Goal: Information Seeking & Learning: Learn about a topic

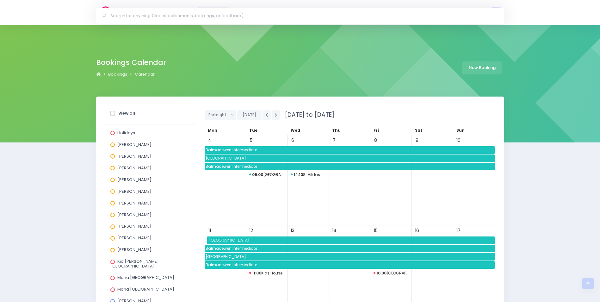
scroll to position [158, 0]
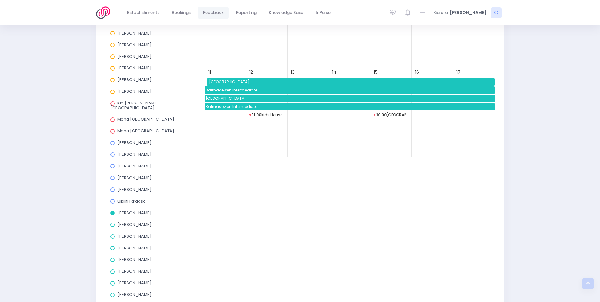
click at [209, 12] on span "Feedback" at bounding box center [213, 12] width 21 height 6
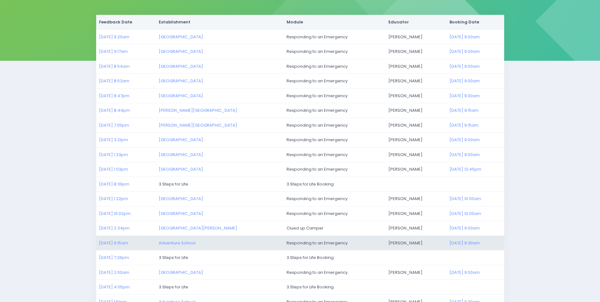
scroll to position [146, 0]
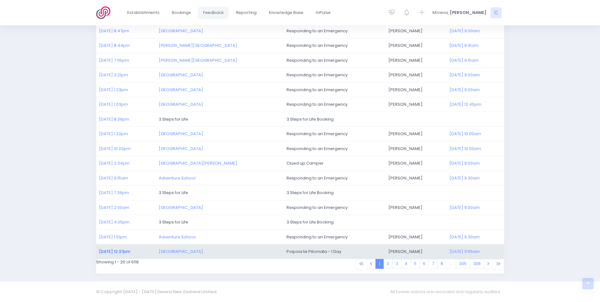
click at [120, 251] on link "27/08/2025 12:37pm" at bounding box center [114, 251] width 31 height 6
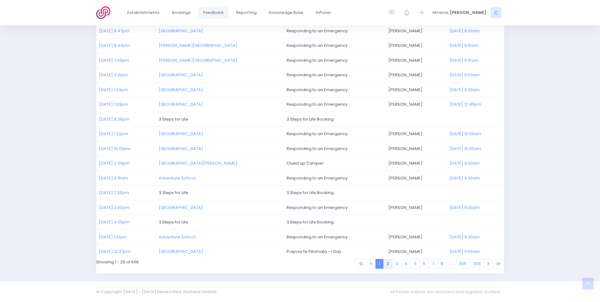
click at [388, 264] on link "2" at bounding box center [387, 264] width 9 height 10
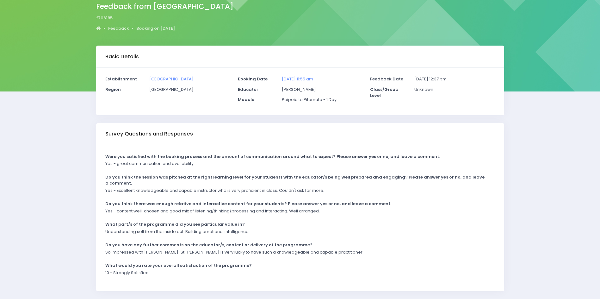
scroll to position [37, 0]
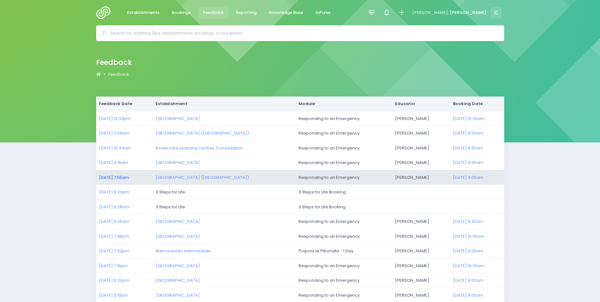
click at [122, 177] on link "27/08/2025 7:55am" at bounding box center [114, 177] width 30 height 6
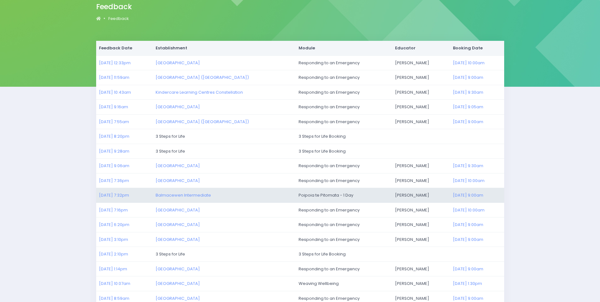
scroll to position [126, 0]
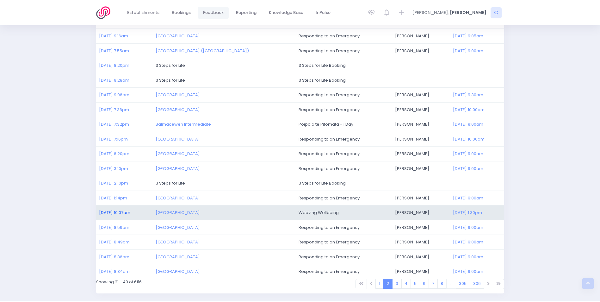
click at [117, 211] on link "25/08/2025 10:07am" at bounding box center [114, 212] width 31 height 6
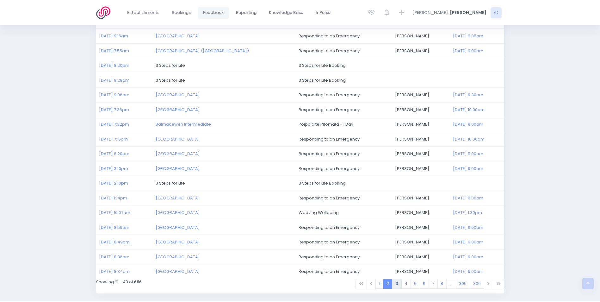
click at [398, 286] on link "3" at bounding box center [396, 284] width 9 height 10
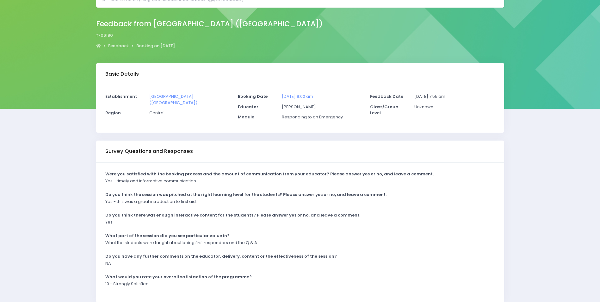
scroll to position [63, 0]
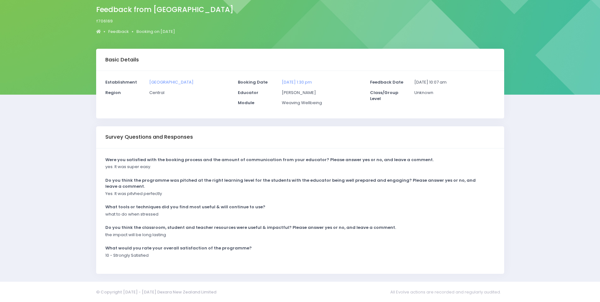
scroll to position [48, 0]
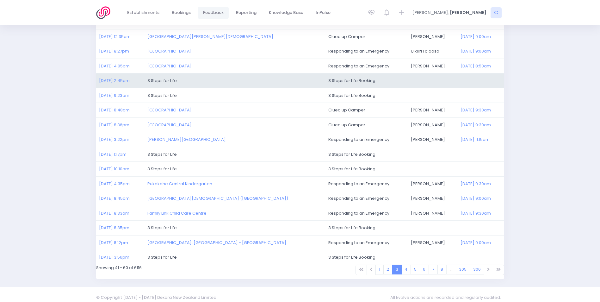
scroll to position [146, 0]
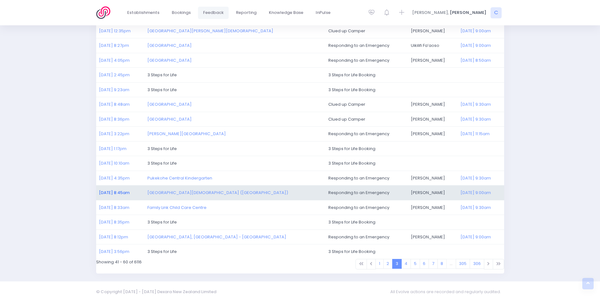
click at [112, 192] on link "[DATE] 8:45am" at bounding box center [114, 192] width 31 height 6
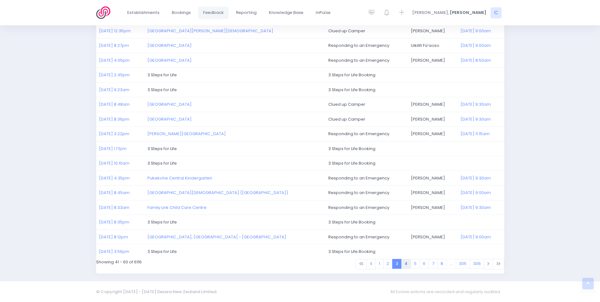
click at [405, 264] on link "4" at bounding box center [406, 264] width 10 height 10
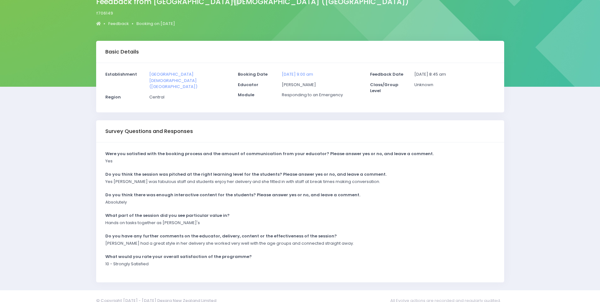
scroll to position [63, 0]
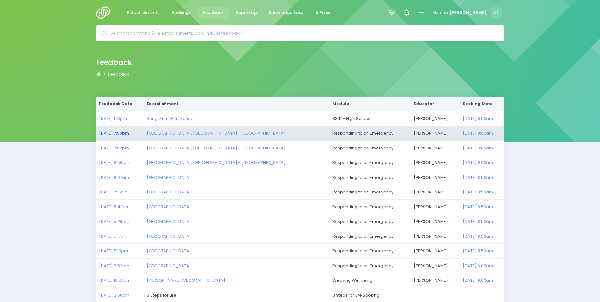
click at [119, 131] on link "14/08/2025 7:50pm" at bounding box center [114, 133] width 30 height 6
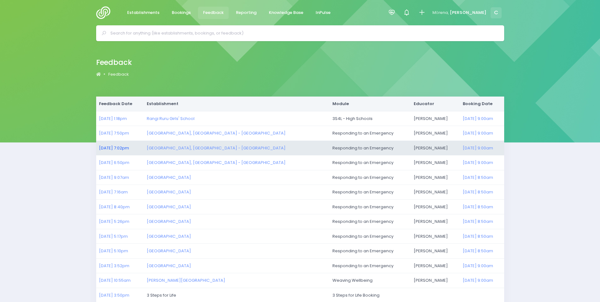
click at [111, 147] on link "14/08/2025 7:02pm" at bounding box center [114, 148] width 30 height 6
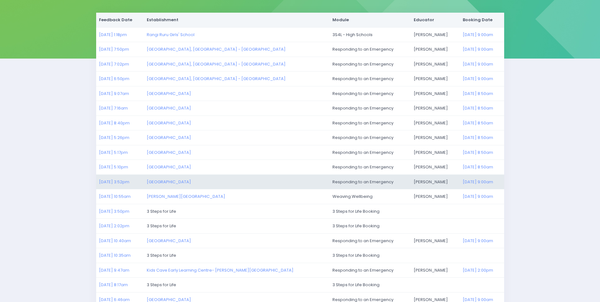
scroll to position [95, 0]
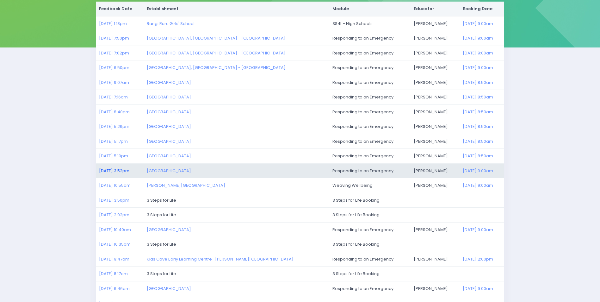
click at [115, 171] on link "13/08/2025 3:52pm" at bounding box center [114, 171] width 30 height 6
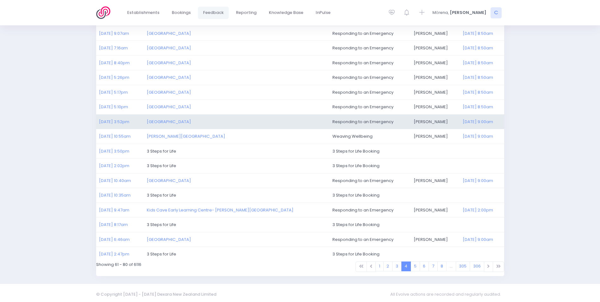
scroll to position [146, 0]
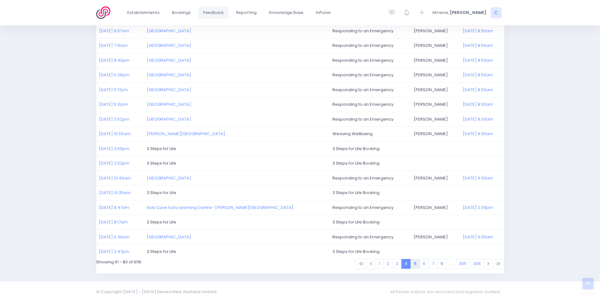
click at [415, 264] on link "5" at bounding box center [414, 264] width 9 height 10
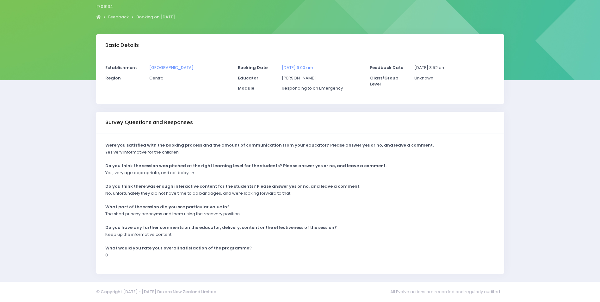
scroll to position [63, 0]
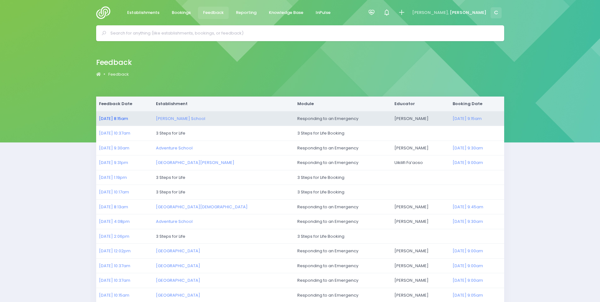
click at [124, 118] on link "07/08/2025 8:15am" at bounding box center [113, 118] width 29 height 6
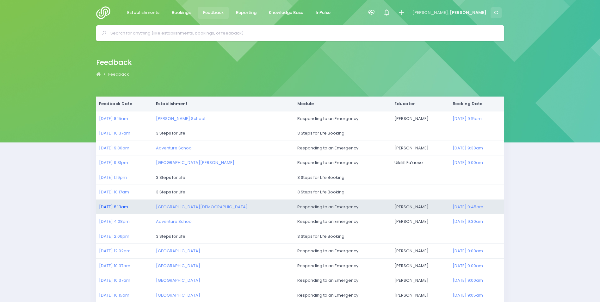
click at [128, 207] on link "05/08/2025 8:13am" at bounding box center [113, 207] width 29 height 6
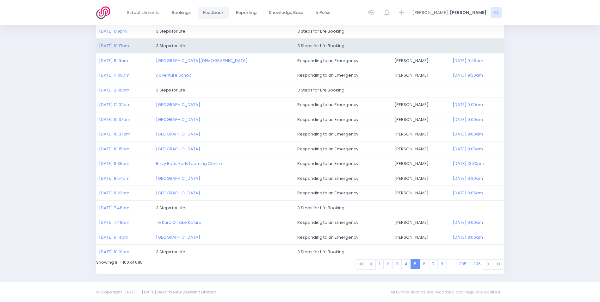
scroll to position [146, 0]
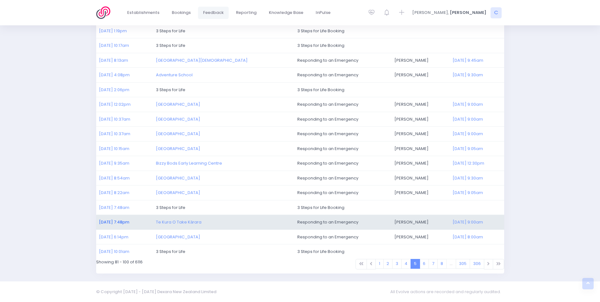
click at [111, 224] on link "03/08/2025 7:48pm" at bounding box center [114, 222] width 30 height 6
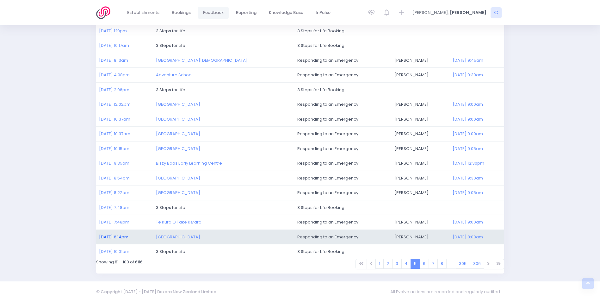
click at [110, 236] on link "03/08/2025 6:14pm" at bounding box center [113, 237] width 29 height 6
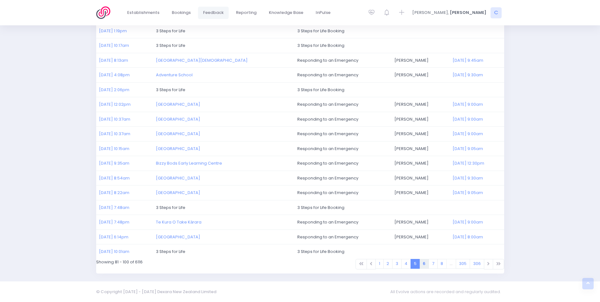
click at [422, 263] on link "6" at bounding box center [424, 264] width 9 height 10
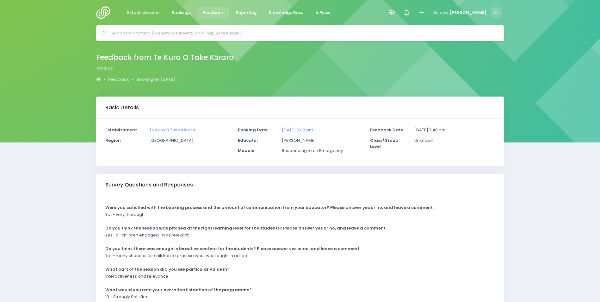
scroll to position [32, 0]
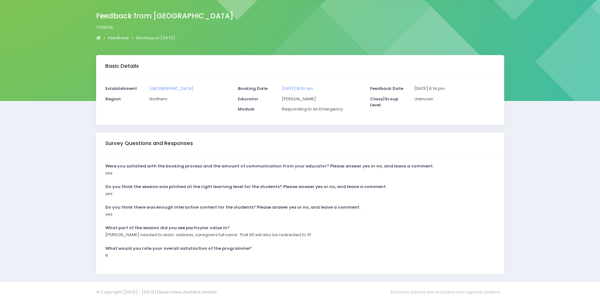
scroll to position [42, 0]
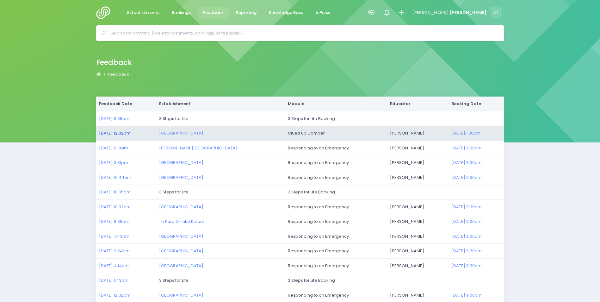
click at [114, 133] on link "31/07/2025 12:02pm" at bounding box center [115, 133] width 32 height 6
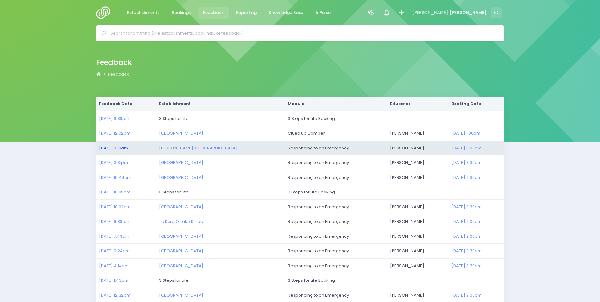
click at [105, 146] on link "31/07/2025 9:19am" at bounding box center [113, 148] width 29 height 6
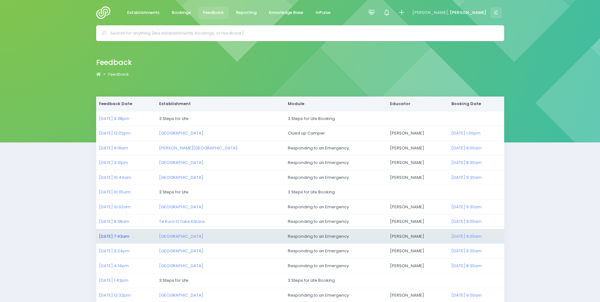
click at [112, 237] on link "30/07/2025 7:43am" at bounding box center [114, 236] width 30 height 6
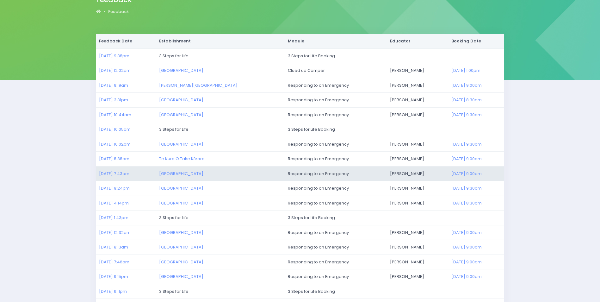
scroll to position [63, 0]
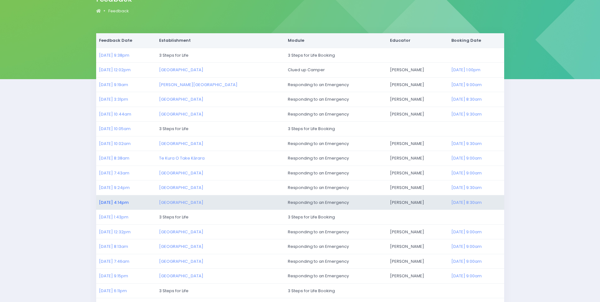
click at [114, 203] on link "29/07/2025 4:14pm" at bounding box center [114, 202] width 30 height 6
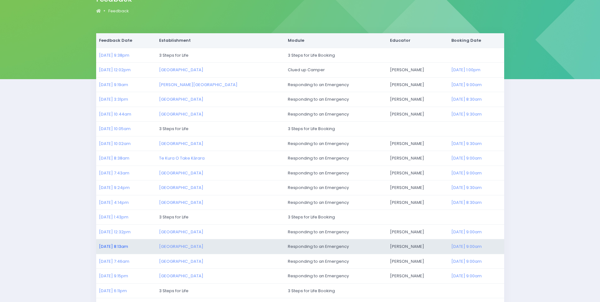
click at [115, 244] on link "29/07/2025 8:13am" at bounding box center [113, 246] width 29 height 6
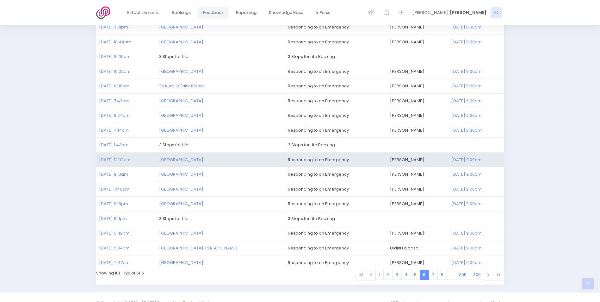
scroll to position [146, 0]
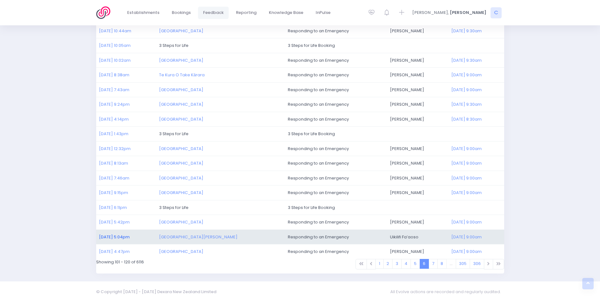
click at [114, 235] on link "28/07/2025 5:04pm" at bounding box center [114, 237] width 31 height 6
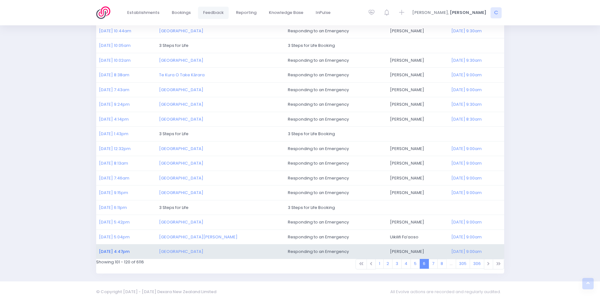
click at [120, 249] on link "28/07/2025 4:47pm" at bounding box center [114, 251] width 31 height 6
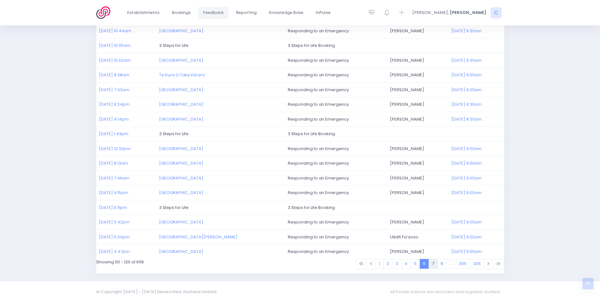
click at [432, 263] on link "7" at bounding box center [432, 264] width 9 height 10
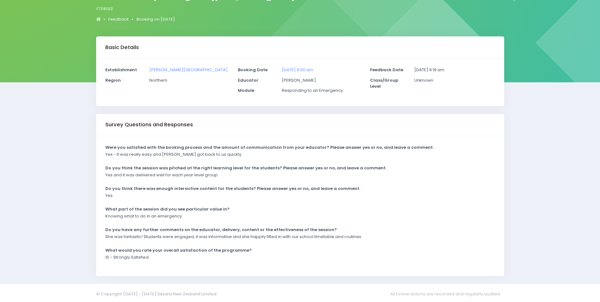
scroll to position [63, 0]
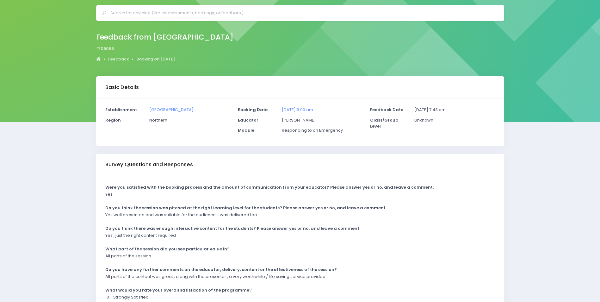
scroll to position [32, 0]
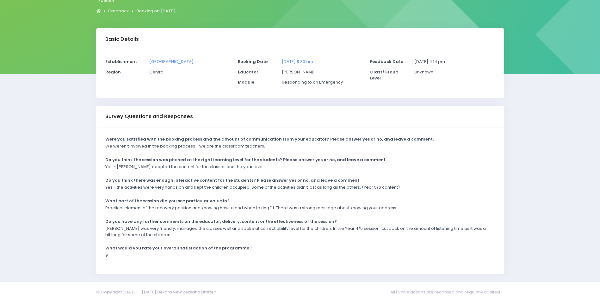
scroll to position [69, 0]
click at [340, 237] on p "Alicia was very friendly, managed the classes well and spoke at correct ability…" at bounding box center [296, 231] width 382 height 12
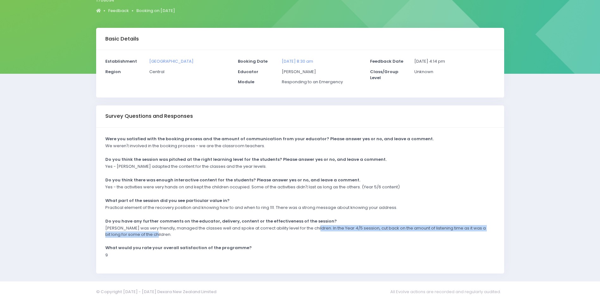
drag, startPoint x: 309, startPoint y: 228, endPoint x: 337, endPoint y: 235, distance: 28.4
click at [337, 235] on p "Alicia was very friendly, managed the classes well and spoke at correct ability…" at bounding box center [296, 231] width 382 height 12
drag, startPoint x: 337, startPoint y: 235, endPoint x: 341, endPoint y: 230, distance: 7.0
copy p "In the Year 4/5 session, cut back on the amount of listening time as it was a b…"
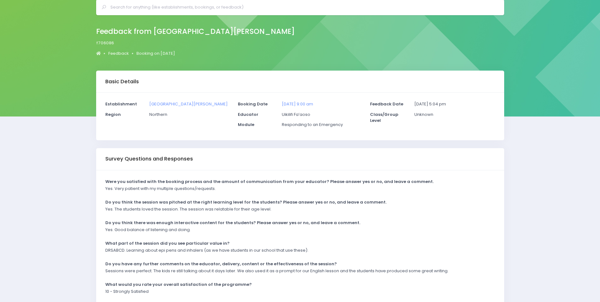
scroll to position [63, 0]
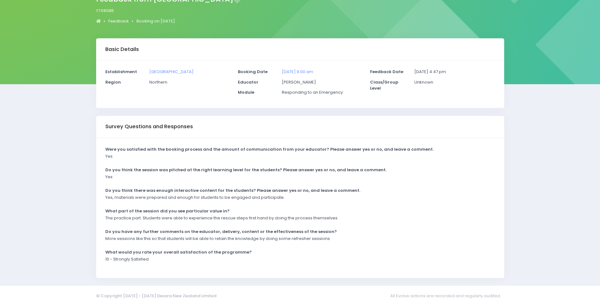
scroll to position [63, 0]
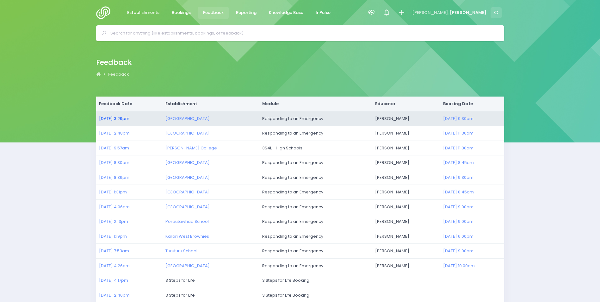
click at [125, 118] on link "[DATE] 3:29pm" at bounding box center [114, 118] width 30 height 6
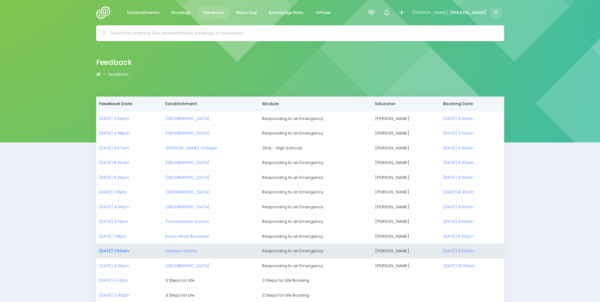
click at [115, 250] on link "24/07/2025 7:53am" at bounding box center [114, 251] width 30 height 6
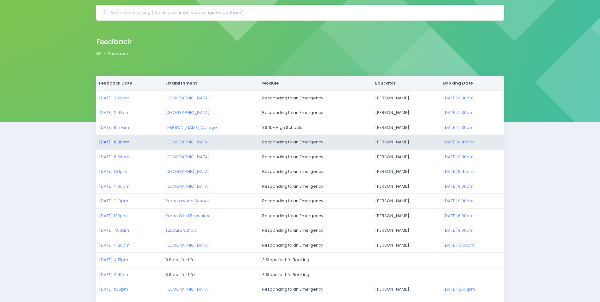
scroll to position [32, 0]
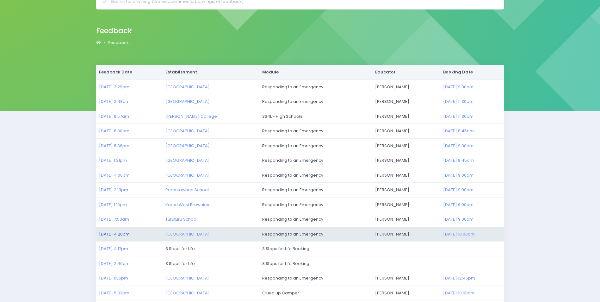
click at [116, 233] on link "23/07/2025 4:26pm" at bounding box center [114, 234] width 31 height 6
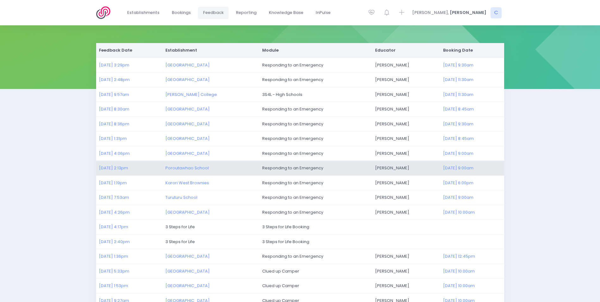
scroll to position [126, 0]
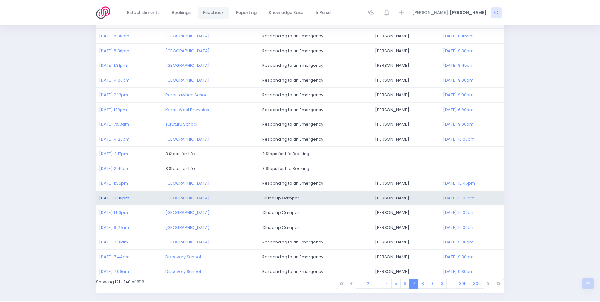
click at [117, 196] on link "22/07/2025 5:33pm" at bounding box center [114, 198] width 30 height 6
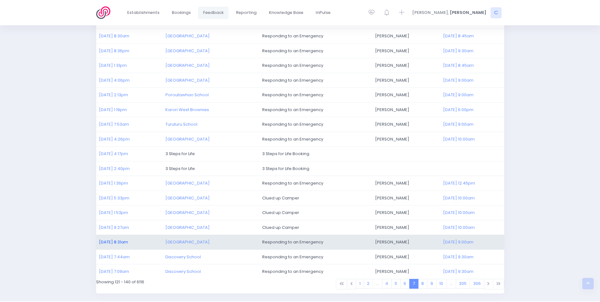
click at [125, 242] on link "22/07/2025 8:31am" at bounding box center [113, 242] width 29 height 6
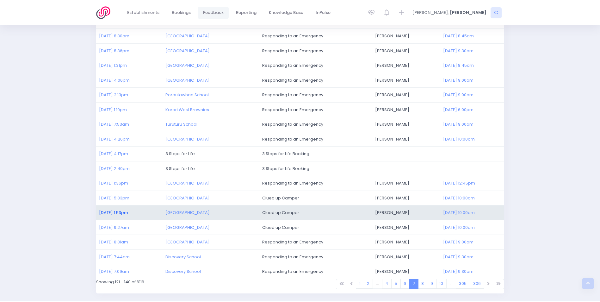
click at [119, 212] on link "22/07/2025 1:53pm" at bounding box center [113, 212] width 29 height 6
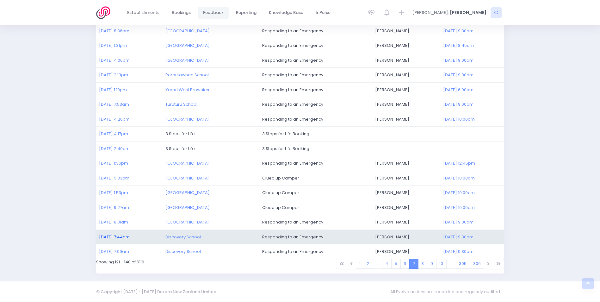
click at [129, 239] on link "22/07/2025 7:44am" at bounding box center [114, 237] width 31 height 6
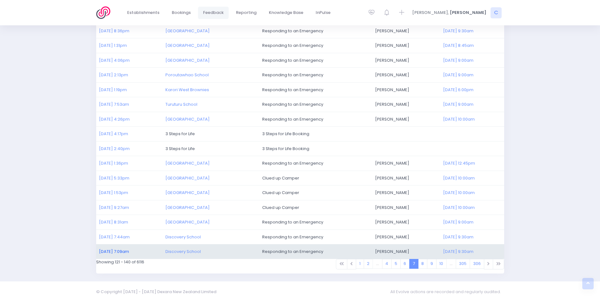
click at [118, 250] on link "22/07/2025 7:09am" at bounding box center [114, 251] width 30 height 6
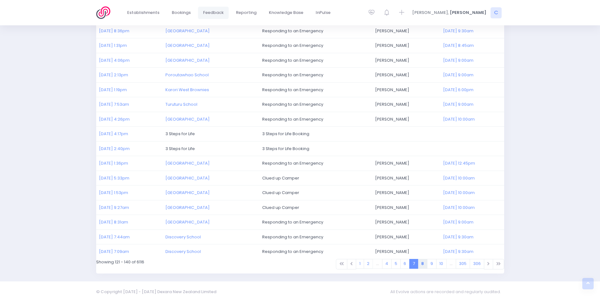
click at [423, 264] on link "8" at bounding box center [422, 264] width 9 height 10
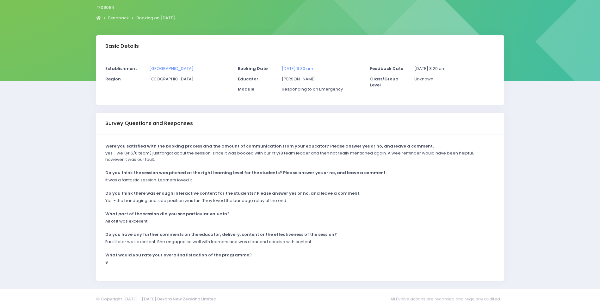
scroll to position [63, 0]
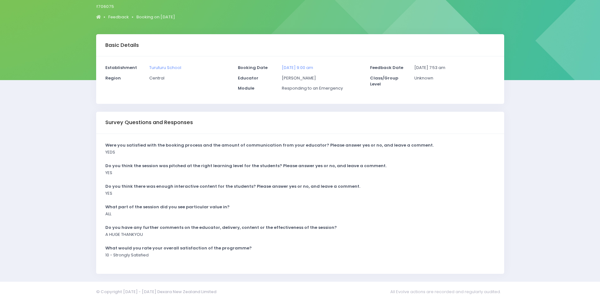
scroll to position [63, 0]
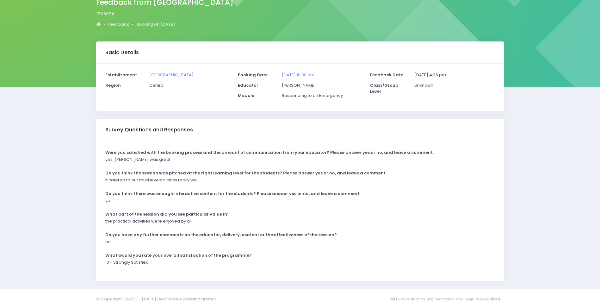
scroll to position [63, 0]
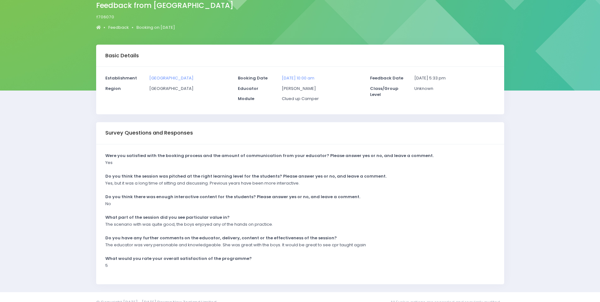
scroll to position [63, 0]
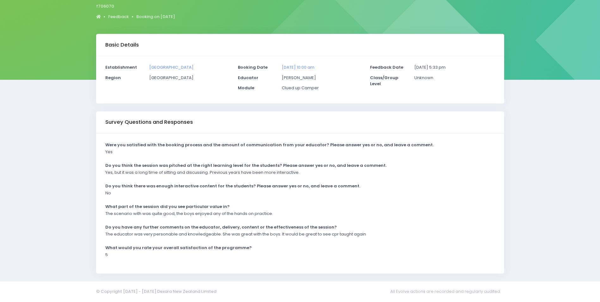
click at [191, 175] on p "Yes, but it was a long time of sitting and discussing. Previous years have been…" at bounding box center [202, 172] width 194 height 6
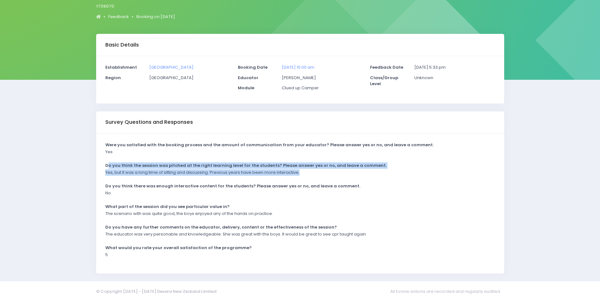
drag, startPoint x: 108, startPoint y: 166, endPoint x: 311, endPoint y: 175, distance: 202.9
click at [311, 175] on div "Were you satisfied with the booking process and the amount of communication fro…" at bounding box center [300, 203] width 408 height 140
copy div "o you think the session was pitched at the right learning level for the student…"
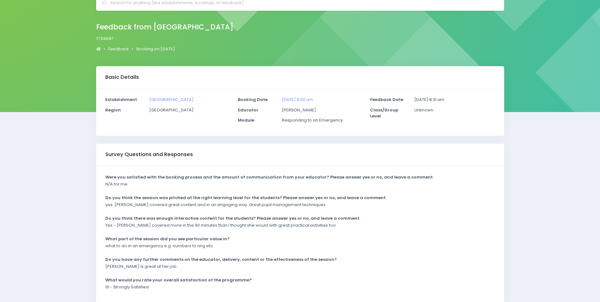
scroll to position [63, 0]
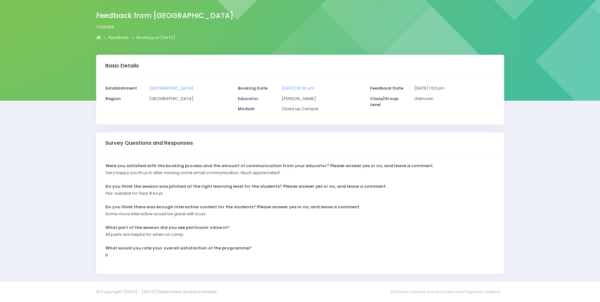
scroll to position [42, 0]
click at [132, 211] on p "Some more interactive would be great with boys." at bounding box center [155, 213] width 101 height 6
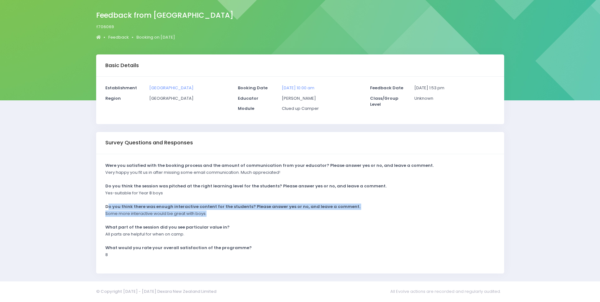
drag, startPoint x: 111, startPoint y: 209, endPoint x: 219, endPoint y: 215, distance: 108.6
click at [222, 215] on div "Were you satisfied with the booking process and the amount of communication fro…" at bounding box center [300, 213] width 408 height 119
click at [132, 208] on strong "Do you think there was enough interactive content for the students? Please answ…" at bounding box center [232, 206] width 255 height 6
drag, startPoint x: 105, startPoint y: 206, endPoint x: 236, endPoint y: 211, distance: 131.3
click at [236, 211] on div "Were you satisfied with the booking process and the amount of communication fro…" at bounding box center [300, 213] width 408 height 119
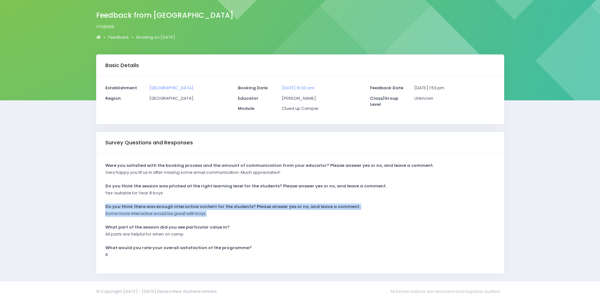
copy div "Do you think there was enough interactive content for the students? Please answ…"
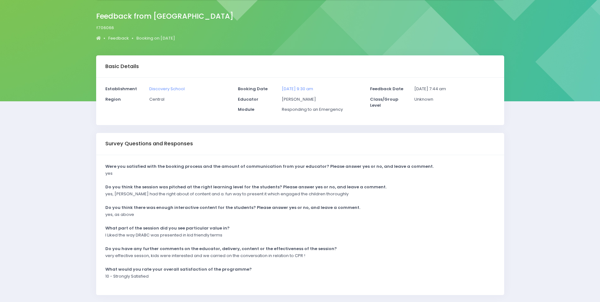
scroll to position [63, 0]
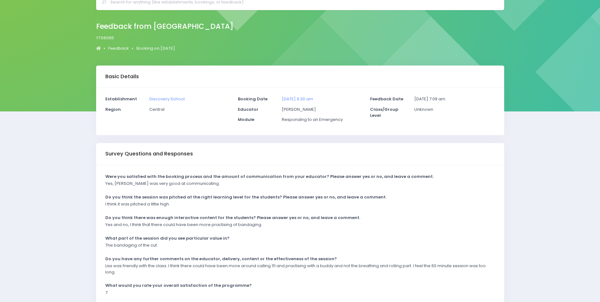
scroll to position [69, 0]
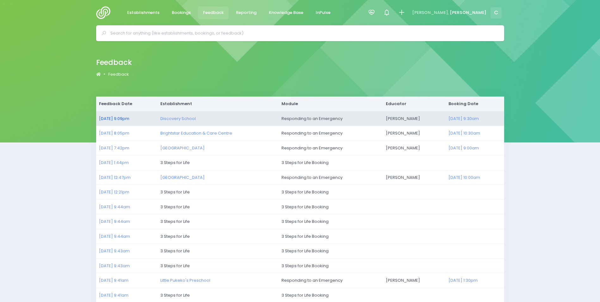
click at [112, 118] on link "[DATE] 9:09pm" at bounding box center [114, 118] width 30 height 6
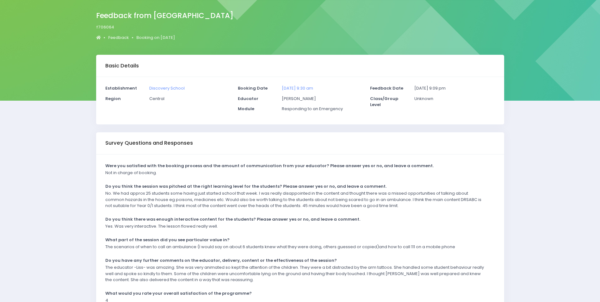
scroll to position [87, 0]
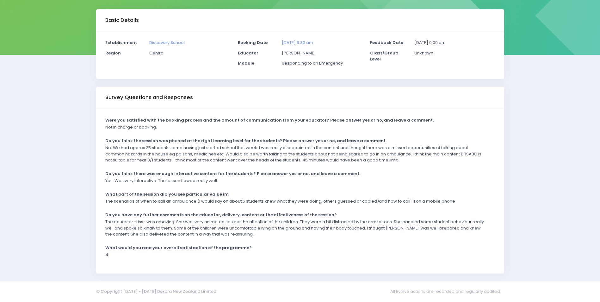
click at [437, 176] on div "Do you think there was enough interactive content for the students? Please answ…" at bounding box center [296, 173] width 390 height 7
click at [135, 140] on strong "Do you think the session was pitched at the right learning level for the studen…" at bounding box center [245, 141] width 281 height 6
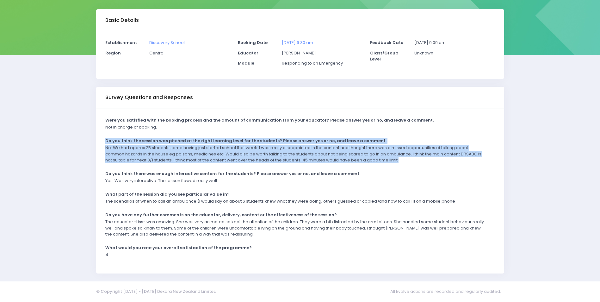
drag, startPoint x: 105, startPoint y: 139, endPoint x: 468, endPoint y: 164, distance: 363.8
click at [468, 164] on div "Were you satisfied with the booking process and the amount of communication fro…" at bounding box center [300, 191] width 408 height 164
copy div "Do you think the session was pitched at the right learning level for the studen…"
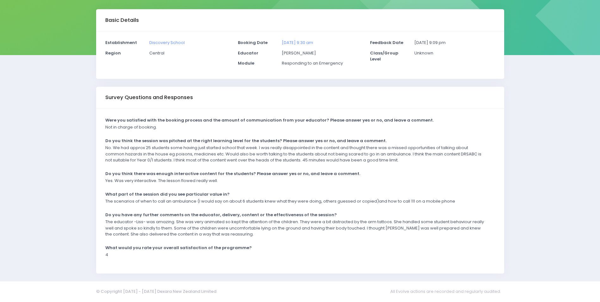
click at [36, 180] on div "Basic Details Establishment [GEOGRAPHIC_DATA] Region Central Booking Date" at bounding box center [300, 141] width 600 height 264
